Goal: Find specific page/section: Find specific page/section

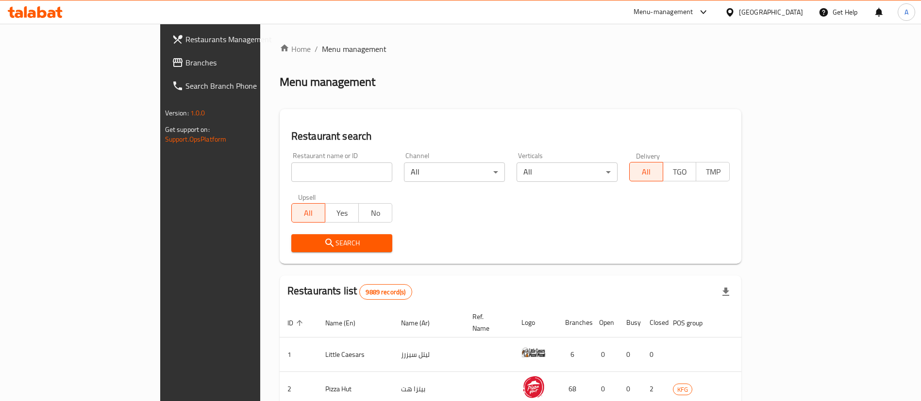
click at [285, 190] on div "Upsell All Yes No" at bounding box center [341, 208] width 113 height 41
click at [291, 163] on input "search" at bounding box center [341, 172] width 101 height 19
type input "dragonbun"
click button "Search" at bounding box center [341, 243] width 101 height 18
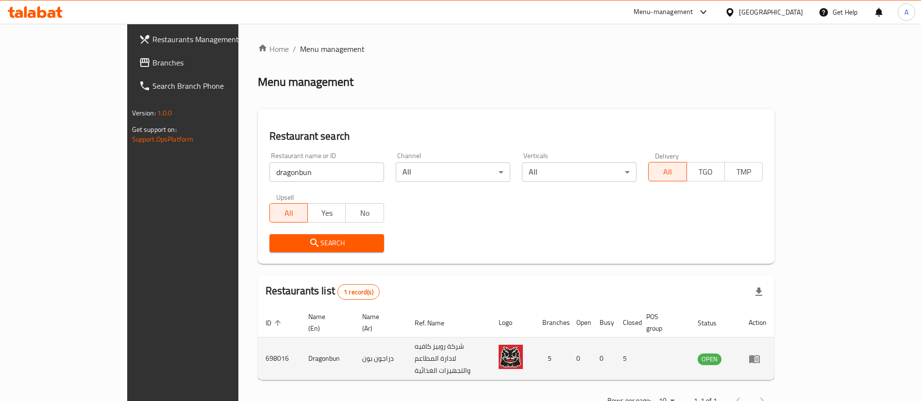
click at [258, 346] on td "698016" at bounding box center [279, 359] width 43 height 43
click at [258, 340] on td "698016" at bounding box center [279, 359] width 43 height 43
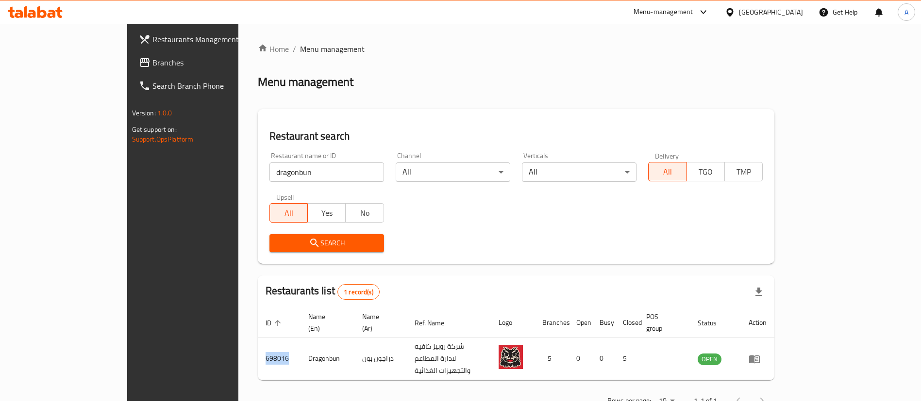
copy td "698016"
click at [316, 166] on input "dragonbun" at bounding box center [326, 172] width 115 height 19
